Goal: Task Accomplishment & Management: Use online tool/utility

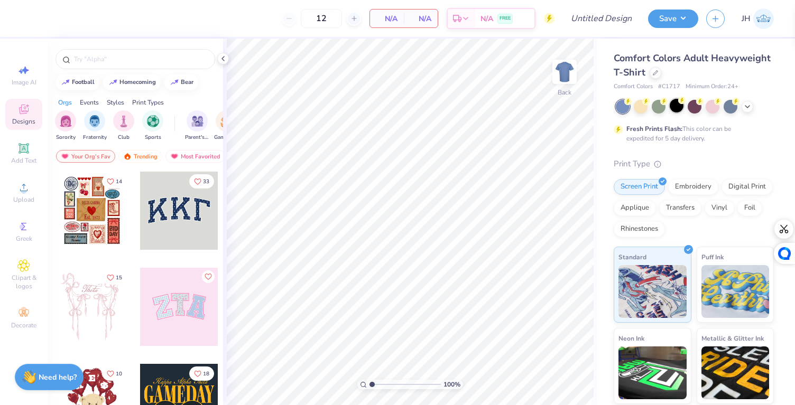
click at [676, 106] on div at bounding box center [677, 106] width 14 height 14
click at [133, 64] on div at bounding box center [135, 59] width 160 height 20
click at [104, 62] on input "text" at bounding box center [140, 59] width 135 height 11
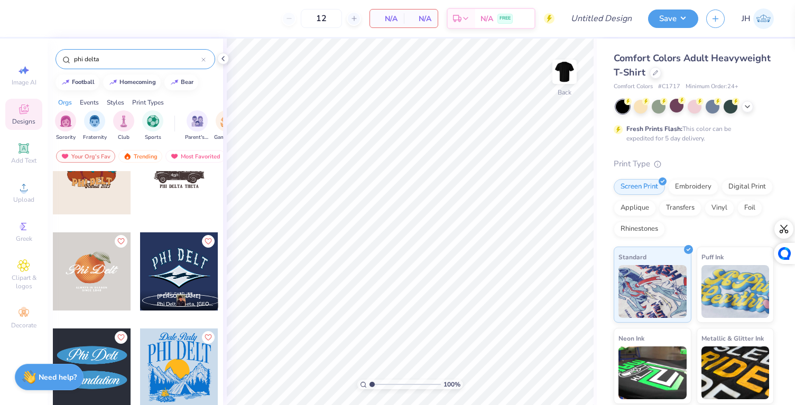
scroll to position [136, 0]
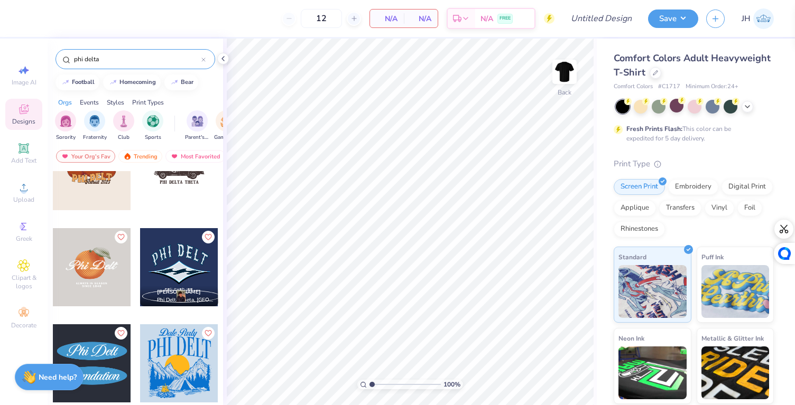
type input "phi delta"
click at [174, 273] on div at bounding box center [179, 267] width 78 height 78
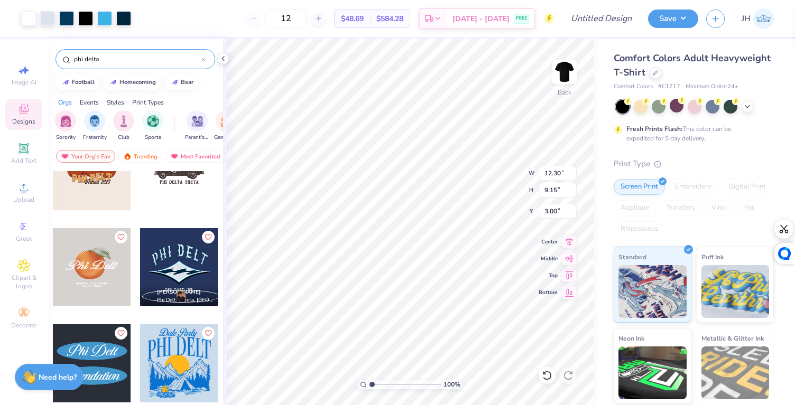
type input "1.17"
type input "3.35"
click at [172, 61] on input "phi delta" at bounding box center [137, 59] width 128 height 11
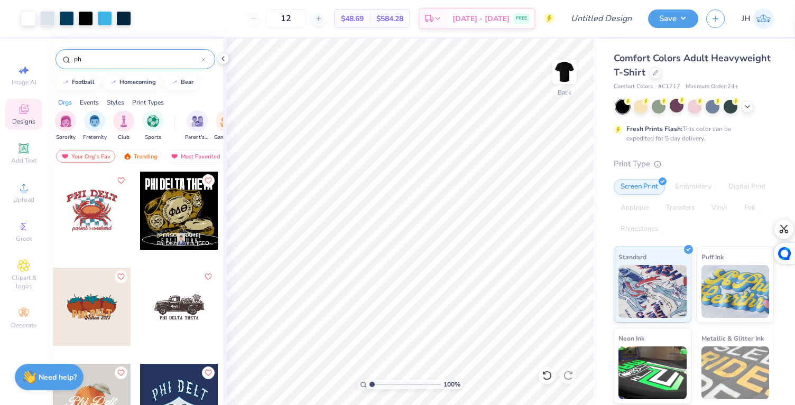
type input "p"
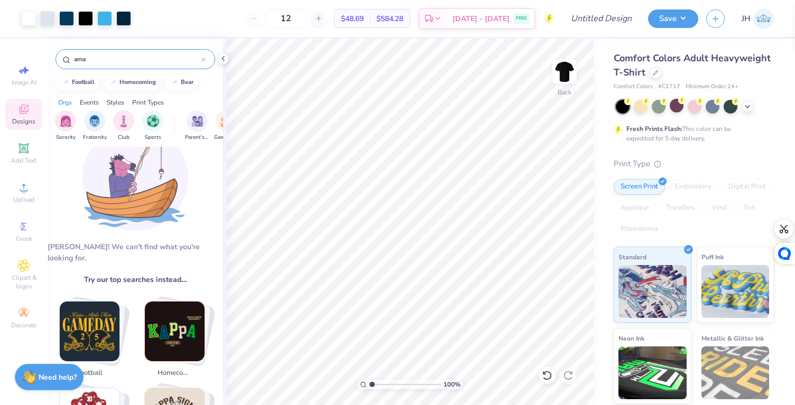
scroll to position [0, 0]
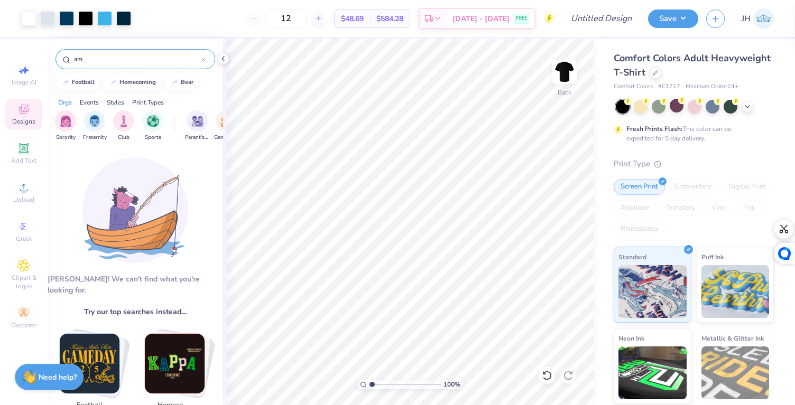
type input "a"
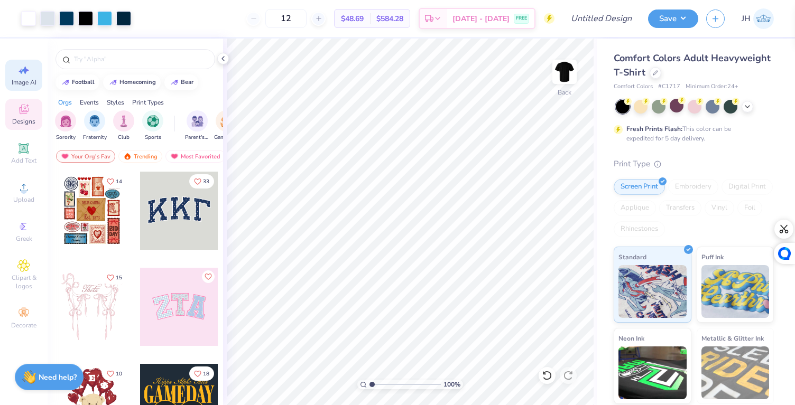
click at [25, 71] on icon at bounding box center [25, 71] width 7 height 8
select select "4"
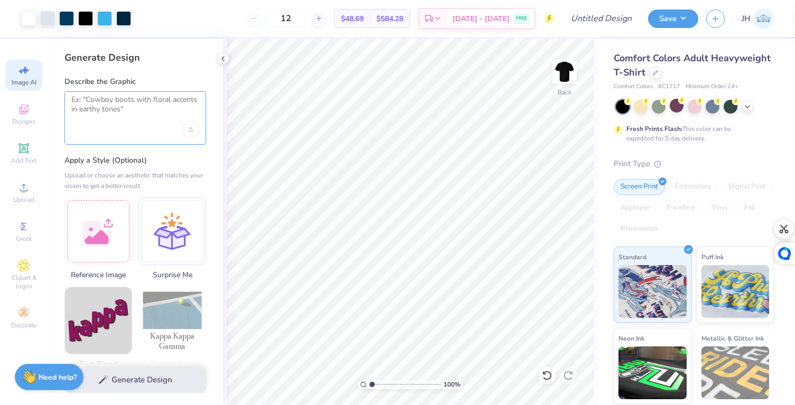
click at [117, 98] on textarea at bounding box center [135, 108] width 128 height 26
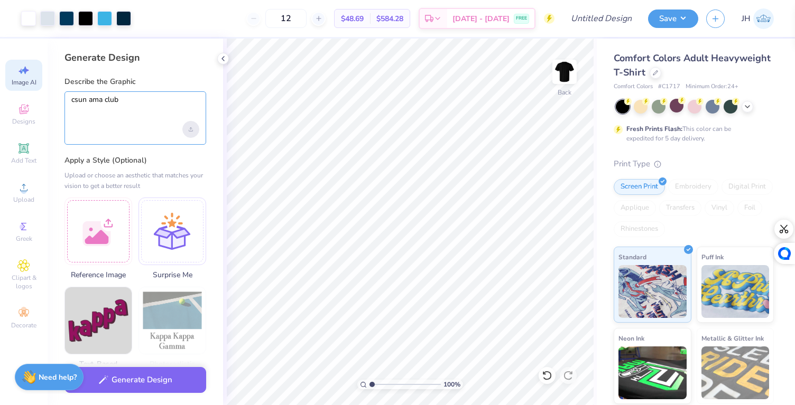
type textarea "csun ama club"
click at [195, 127] on div "Upload image" at bounding box center [190, 129] width 17 height 17
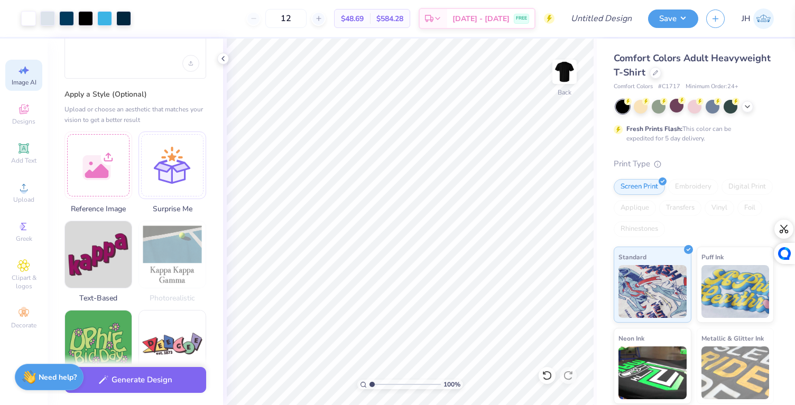
scroll to position [83, 0]
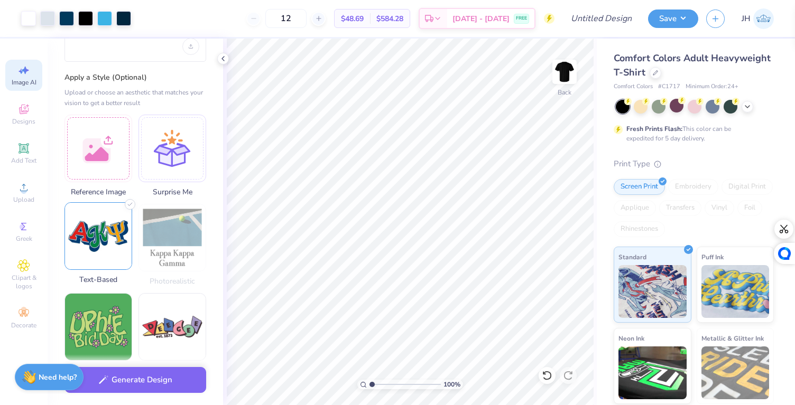
click at [103, 220] on img at bounding box center [98, 236] width 67 height 67
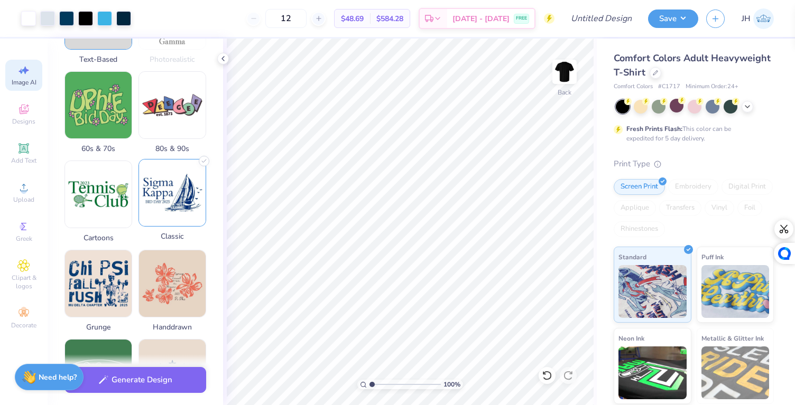
scroll to position [308, 0]
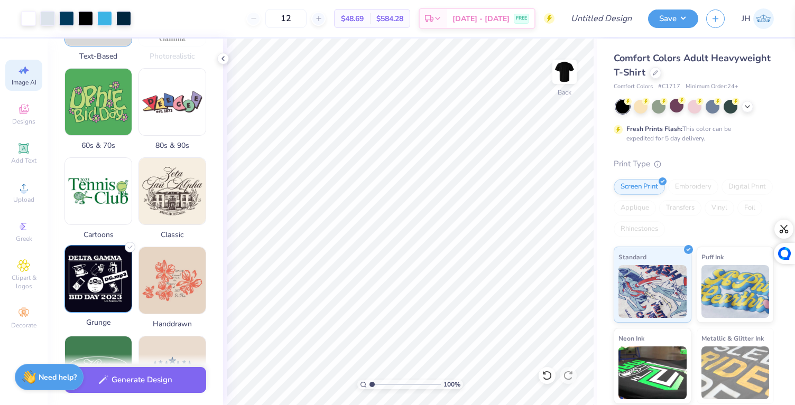
click at [112, 277] on img at bounding box center [98, 279] width 67 height 67
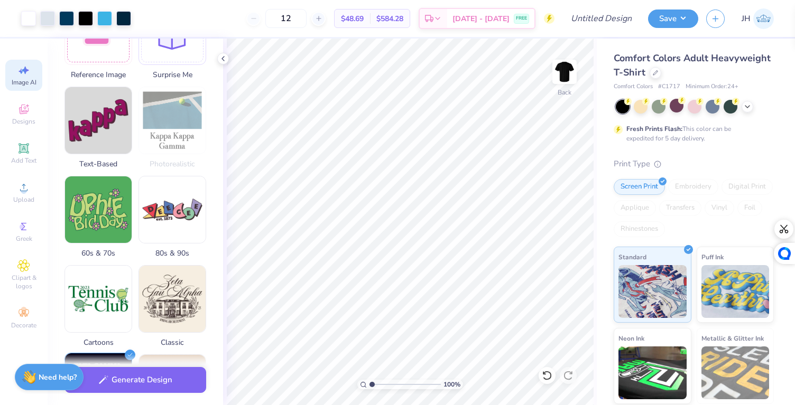
scroll to position [201, 0]
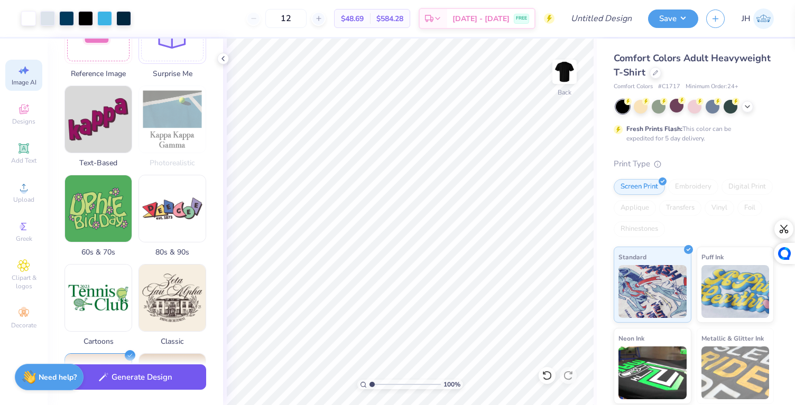
click at [133, 391] on div "Generate Design" at bounding box center [135, 380] width 175 height 51
click at [136, 381] on button "Generate Design" at bounding box center [135, 378] width 142 height 26
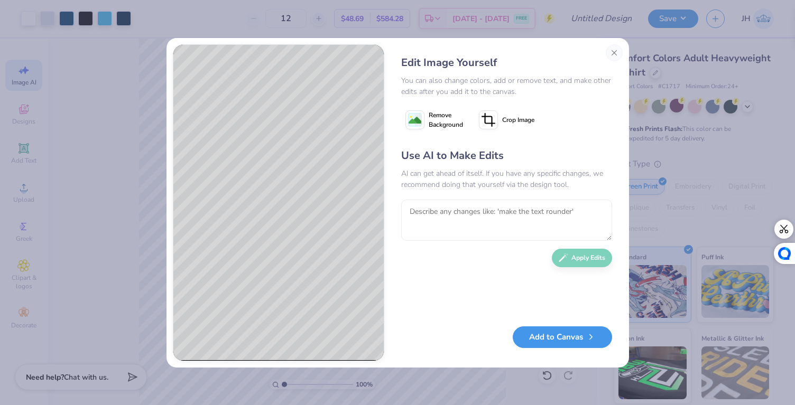
click at [580, 344] on button "Add to Canvas" at bounding box center [562, 338] width 99 height 22
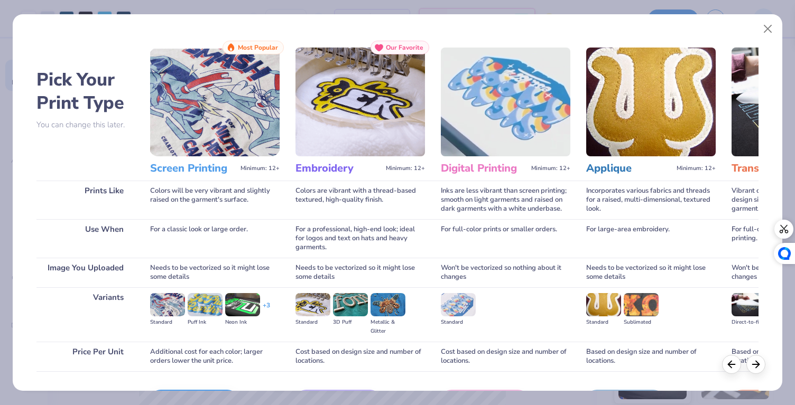
scroll to position [69, 0]
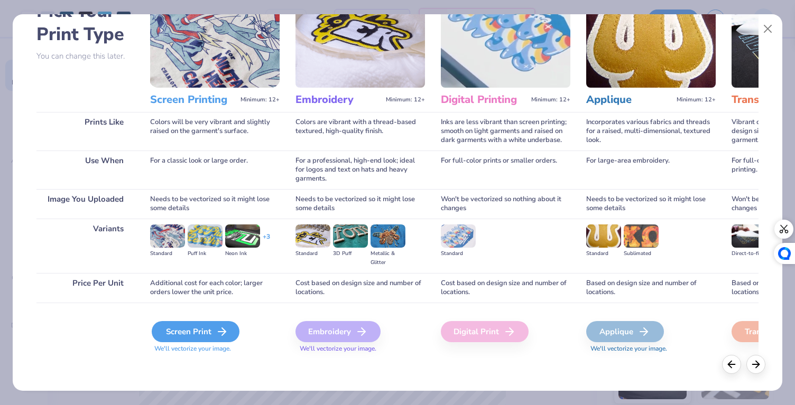
click at [196, 332] on div "Screen Print" at bounding box center [196, 331] width 88 height 21
click at [204, 337] on div "Screen Print" at bounding box center [196, 331] width 88 height 21
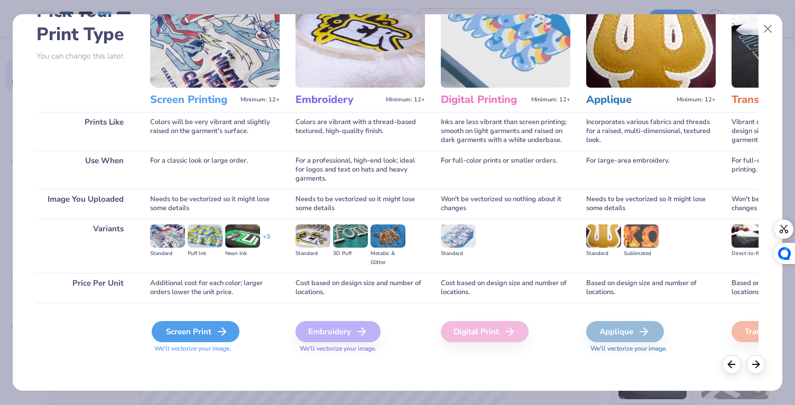
click at [204, 337] on div "Screen Print" at bounding box center [196, 331] width 88 height 21
click at [203, 337] on div "Screen Print" at bounding box center [196, 331] width 88 height 21
click at [215, 334] on div "Screen Print" at bounding box center [196, 331] width 88 height 21
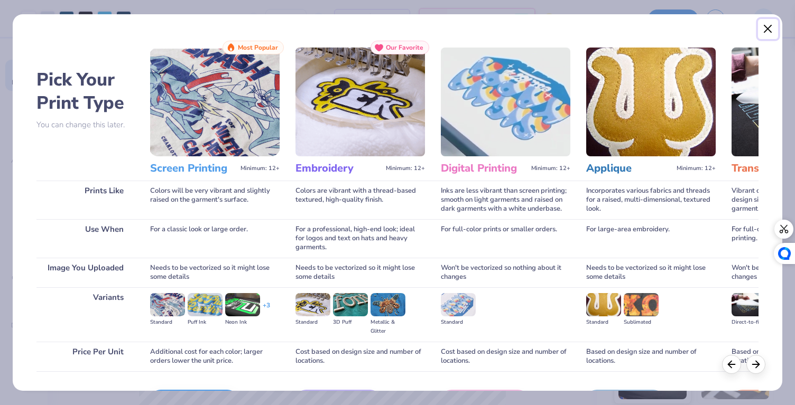
click at [772, 38] on button "Close" at bounding box center [768, 29] width 20 height 20
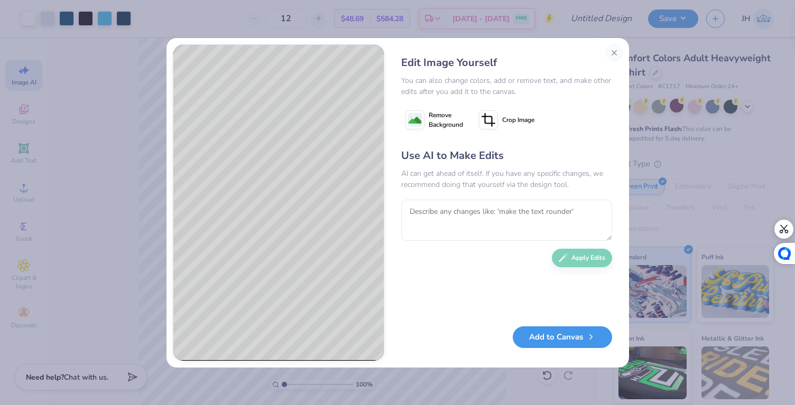
click at [564, 338] on button "Add to Canvas" at bounding box center [562, 338] width 99 height 22
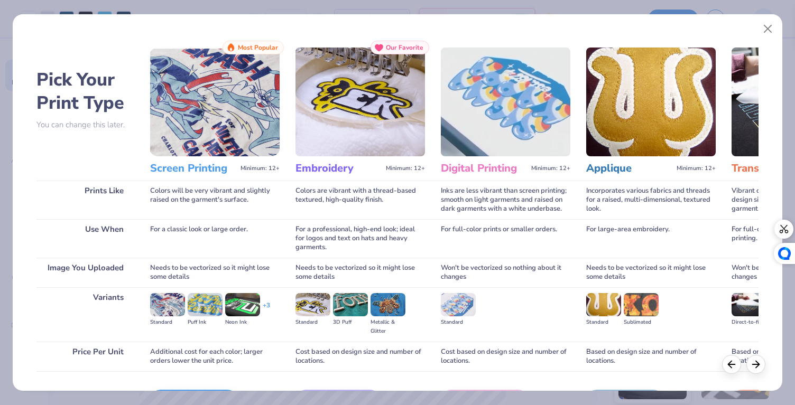
scroll to position [69, 0]
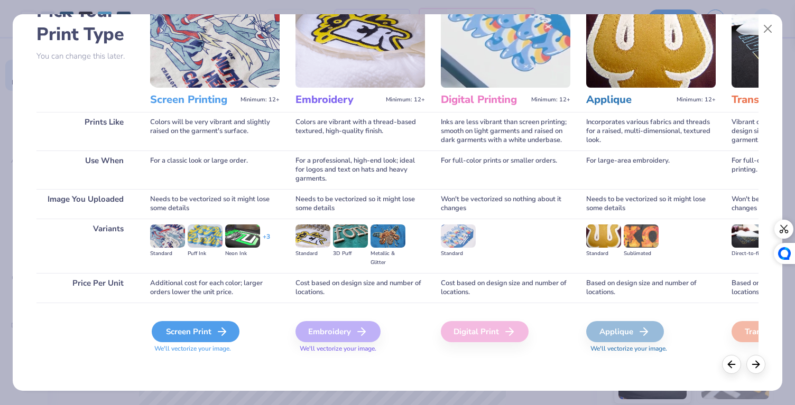
click at [203, 328] on div "Screen Print" at bounding box center [196, 331] width 88 height 21
click at [755, 369] on div at bounding box center [755, 363] width 19 height 19
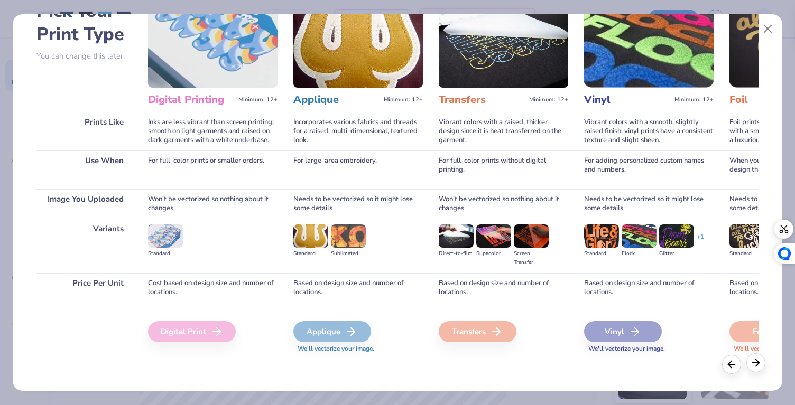
click at [755, 369] on div at bounding box center [755, 363] width 19 height 19
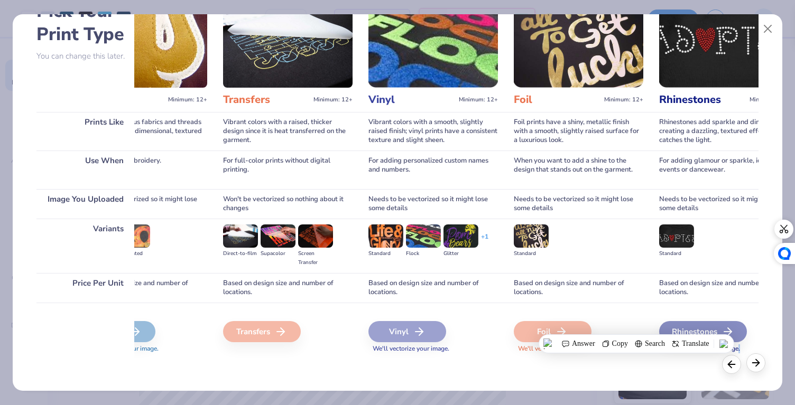
scroll to position [0, 554]
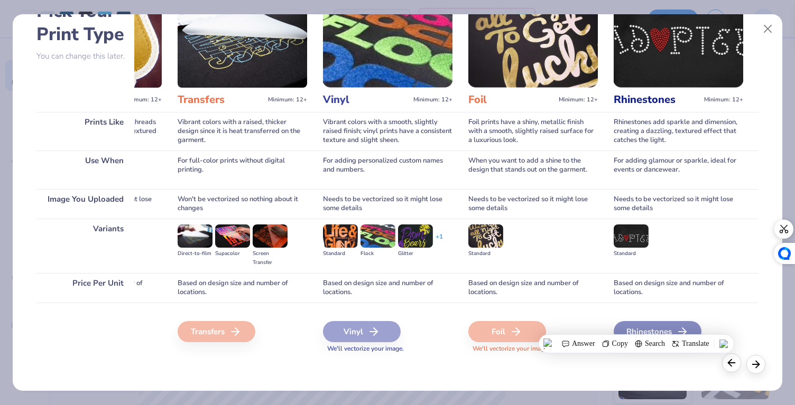
click at [725, 361] on div at bounding box center [731, 363] width 19 height 19
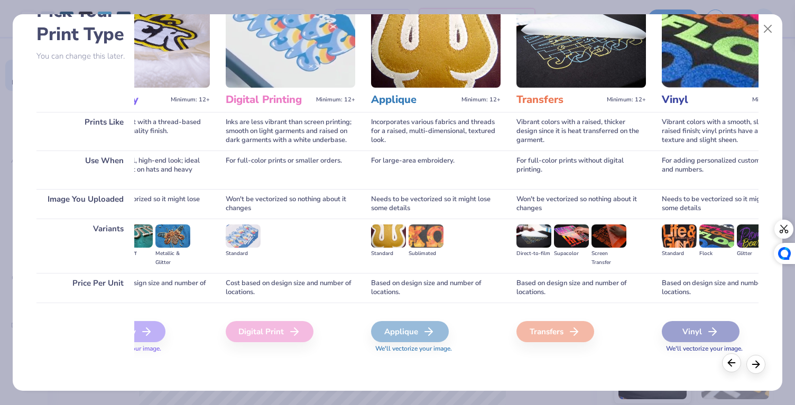
click at [725, 361] on div at bounding box center [731, 363] width 19 height 19
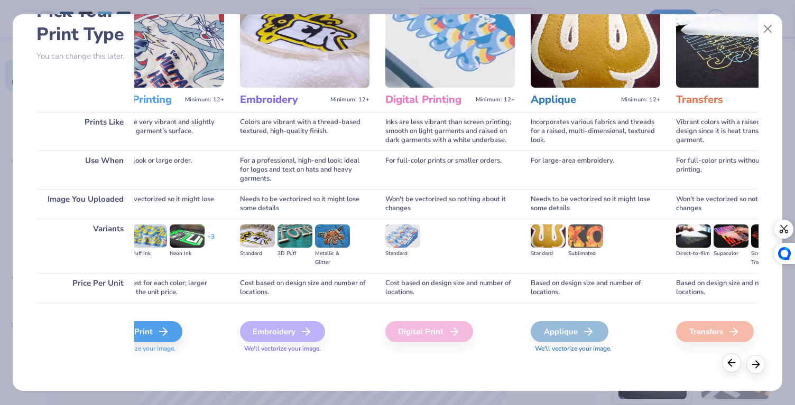
scroll to position [0, 0]
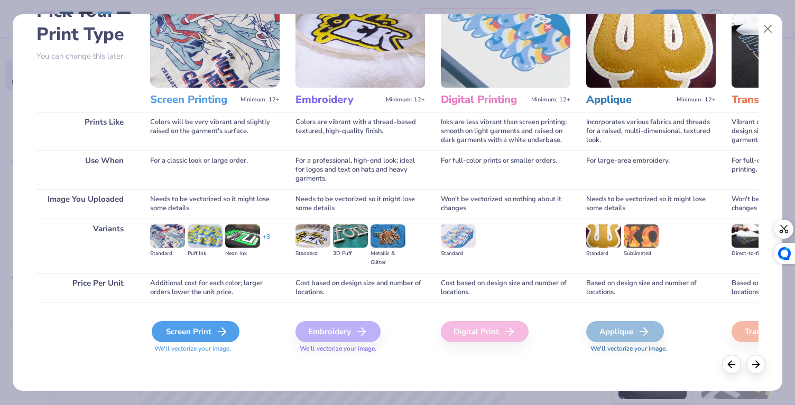
click at [216, 337] on icon at bounding box center [222, 332] width 13 height 13
click at [764, 31] on button "Close" at bounding box center [768, 29] width 20 height 20
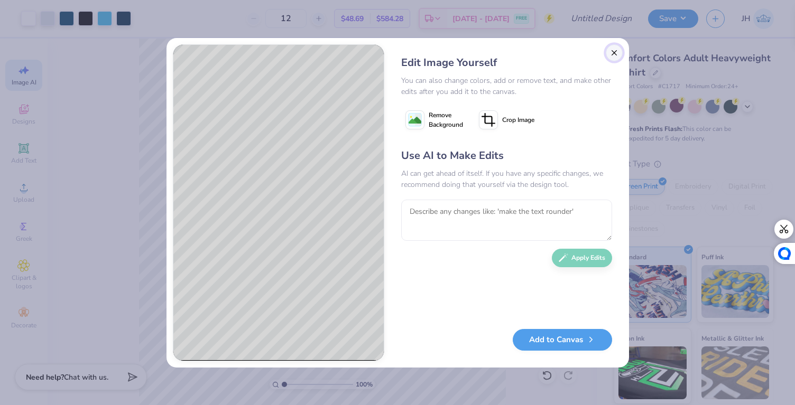
click at [616, 57] on button "Close" at bounding box center [614, 52] width 17 height 17
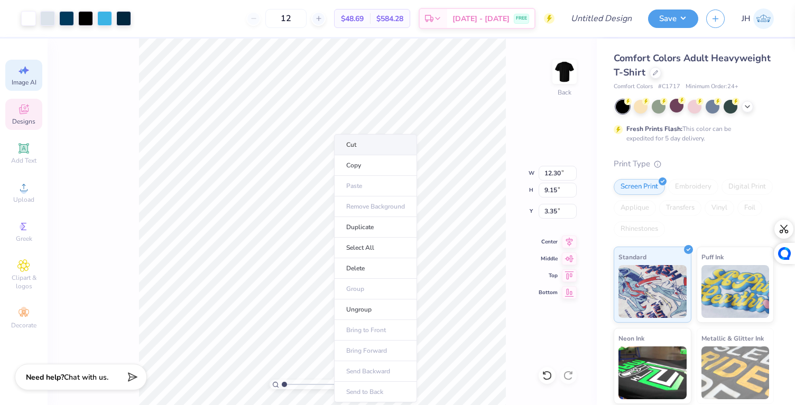
click at [375, 141] on li "Cut" at bounding box center [375, 144] width 83 height 21
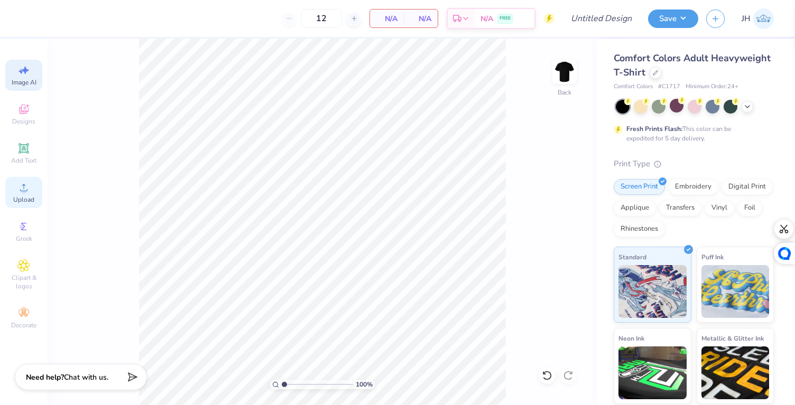
click at [21, 192] on icon at bounding box center [23, 187] width 13 height 13
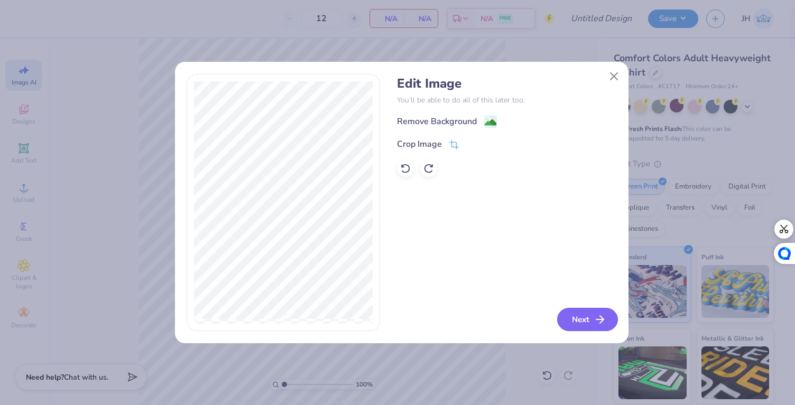
click at [588, 322] on button "Next" at bounding box center [587, 319] width 61 height 23
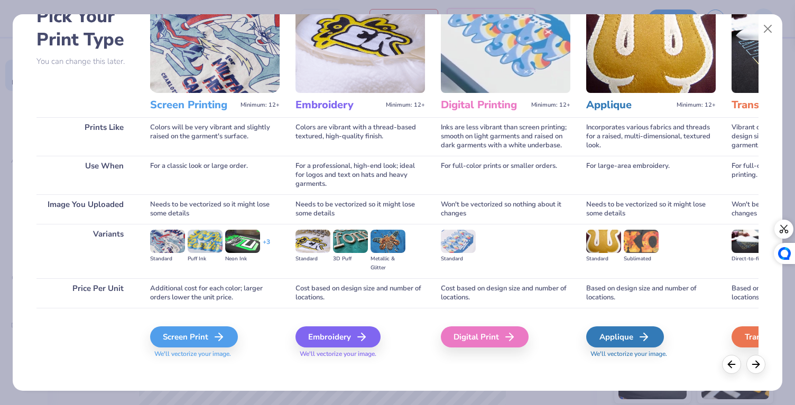
scroll to position [69, 0]
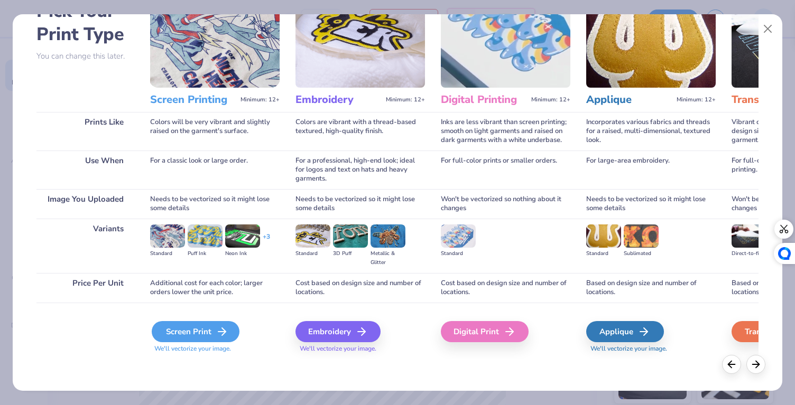
click at [168, 329] on div "Screen Print" at bounding box center [196, 331] width 88 height 21
